Goal: Transaction & Acquisition: Purchase product/service

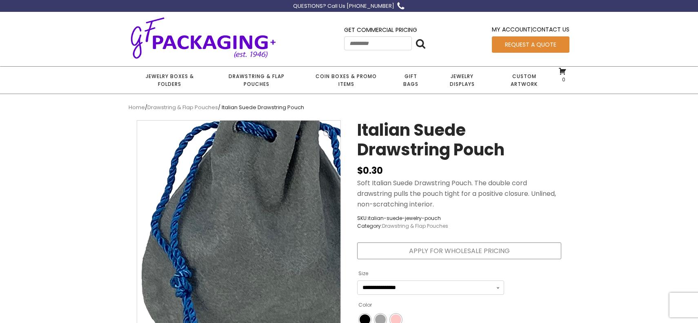
click at [214, 218] on img at bounding box center [264, 226] width 408 height 408
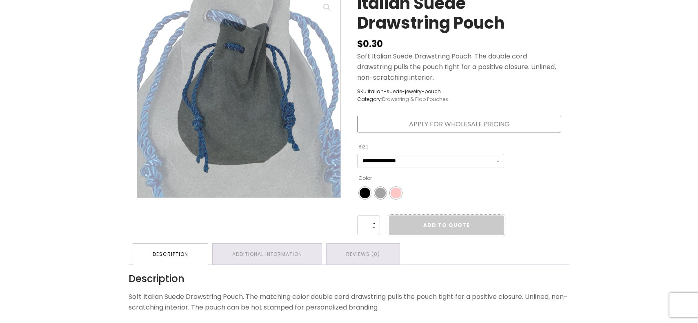
scroll to position [131, 0]
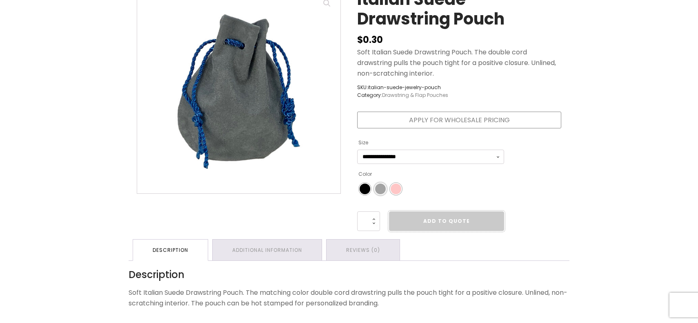
click at [385, 187] on span "Color" at bounding box center [380, 188] width 11 height 11
click at [395, 187] on span "Color" at bounding box center [396, 188] width 11 height 11
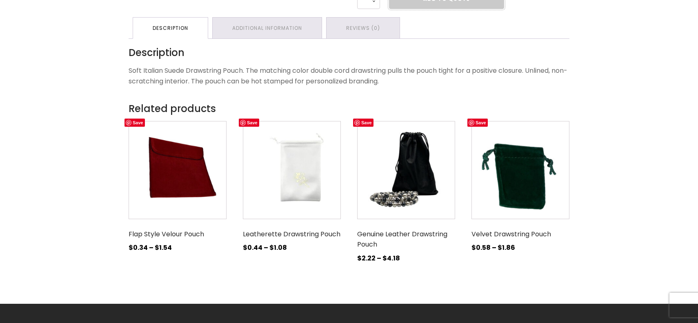
scroll to position [318, 0]
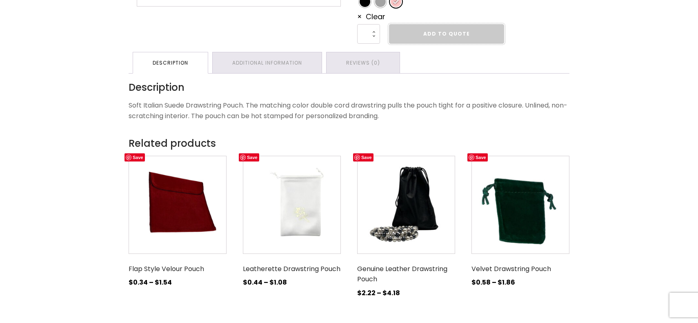
click at [531, 230] on img at bounding box center [521, 205] width 98 height 98
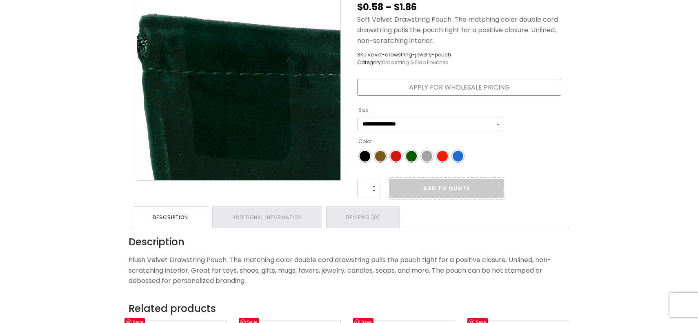
scroll to position [156, 0]
